Goal: Transaction & Acquisition: Book appointment/travel/reservation

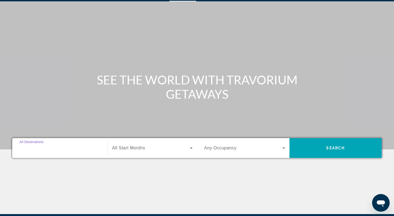
click at [77, 149] on input "Destination All Destinations" at bounding box center [59, 148] width 81 height 7
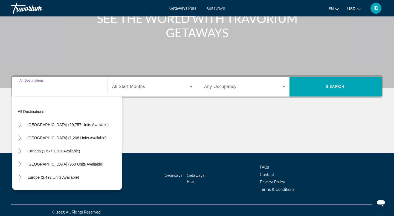
scroll to position [80, 0]
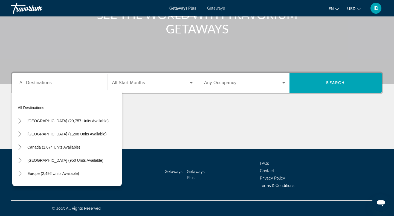
click at [44, 91] on div "All destinations [GEOGRAPHIC_DATA] (29,757 units available) [GEOGRAPHIC_DATA] (…" at bounding box center [67, 138] width 110 height 96
click at [44, 84] on span "All Destinations" at bounding box center [35, 82] width 32 height 5
click at [44, 84] on input "Destination All Destinations" at bounding box center [59, 83] width 81 height 7
click at [65, 175] on span "Europe (2,492 units available)" at bounding box center [53, 173] width 52 height 4
type input "**********"
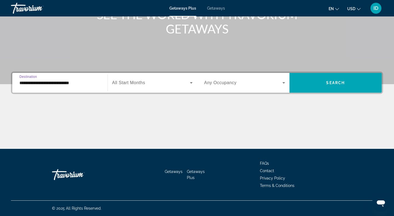
click at [143, 86] on div "Search widget" at bounding box center [152, 82] width 81 height 15
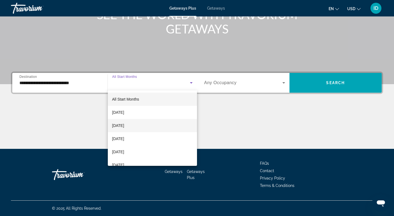
click at [142, 122] on mat-option "[DATE]" at bounding box center [153, 125] width 90 height 13
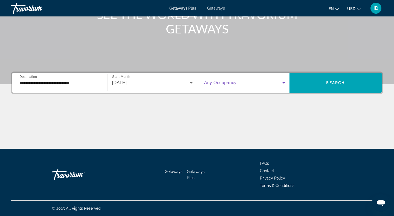
click at [239, 85] on span "Search widget" at bounding box center [243, 82] width 78 height 7
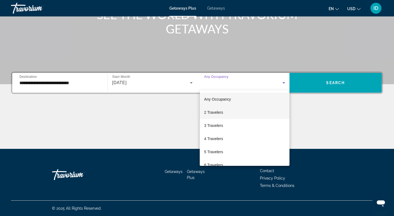
click at [224, 114] on mat-option "2 Travelers" at bounding box center [245, 112] width 90 height 13
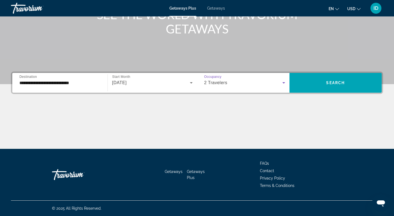
click at [347, 60] on div "Main content" at bounding box center [197, 2] width 394 height 164
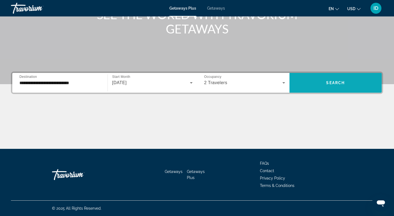
click at [338, 75] on span "Search widget" at bounding box center [336, 83] width 93 height 20
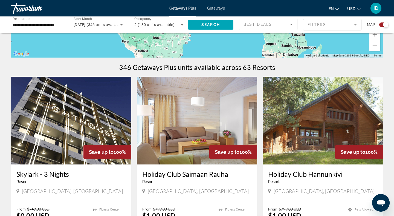
scroll to position [146, 0]
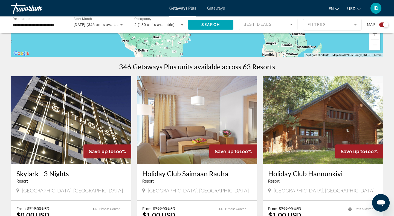
click at [284, 24] on div "Best Deals" at bounding box center [267, 24] width 47 height 7
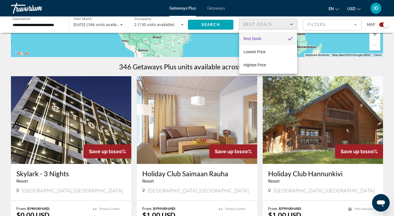
click at [327, 27] on div at bounding box center [197, 108] width 394 height 216
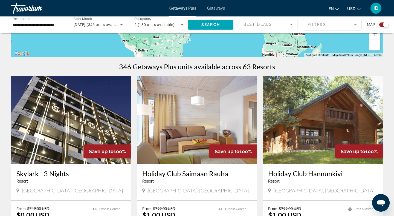
click at [327, 27] on mat-form-field "Filters" at bounding box center [332, 24] width 59 height 11
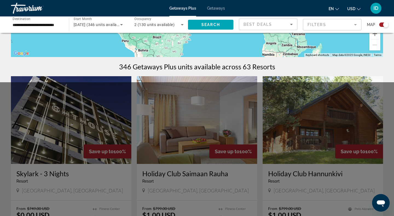
click at [327, 27] on mat-form-field "Filters" at bounding box center [332, 24] width 59 height 11
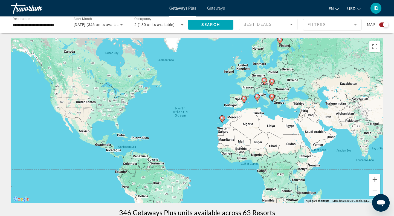
scroll to position [1, 0]
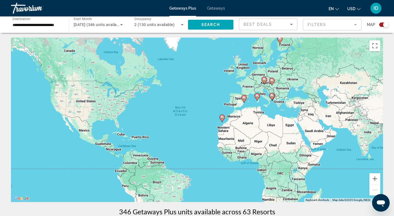
click at [244, 99] on image "Main content" at bounding box center [244, 97] width 3 height 3
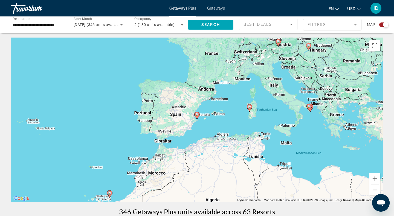
click at [197, 117] on icon "Main content" at bounding box center [197, 115] width 5 height 7
type input "**********"
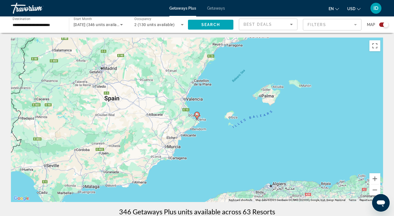
click at [197, 115] on image "Main content" at bounding box center [196, 114] width 3 height 3
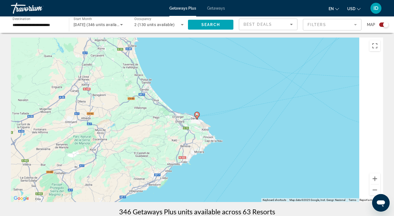
click at [197, 115] on image "Main content" at bounding box center [196, 114] width 3 height 3
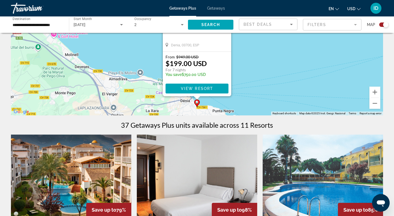
scroll to position [85, 0]
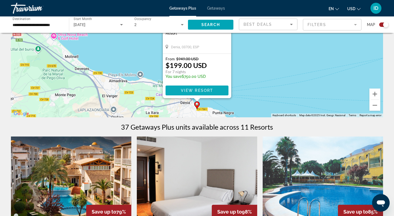
click at [219, 95] on span "Main content" at bounding box center [197, 90] width 63 height 13
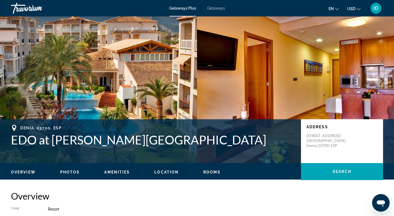
scroll to position [30, 0]
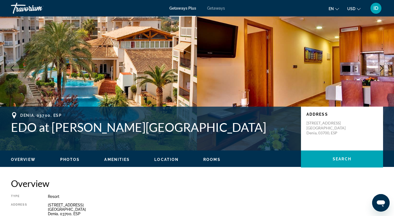
click at [283, 70] on img "Main content" at bounding box center [295, 68] width 197 height 164
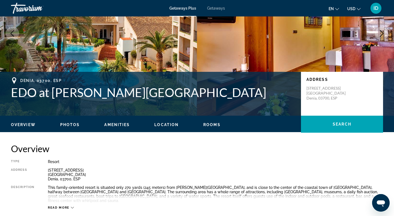
click at [66, 126] on span "Photos" at bounding box center [70, 124] width 20 height 4
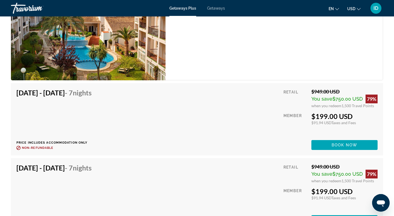
scroll to position [968, 0]
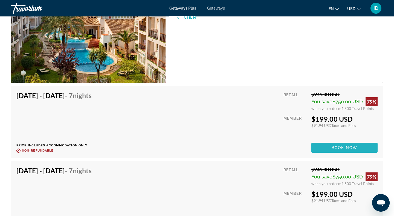
click at [336, 145] on span "Book now" at bounding box center [345, 147] width 26 height 4
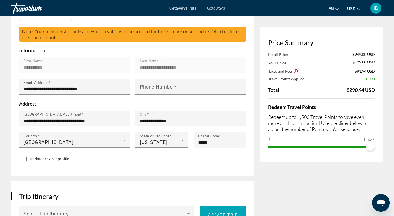
scroll to position [165, 0]
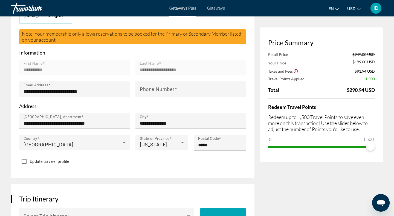
click at [139, 72] on mat-form-field "**********" at bounding box center [191, 71] width 111 height 22
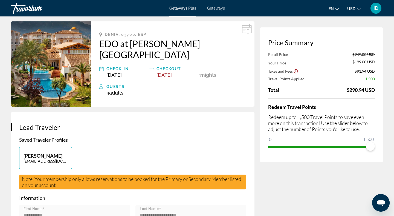
scroll to position [0, 0]
